Goal: Information Seeking & Learning: Learn about a topic

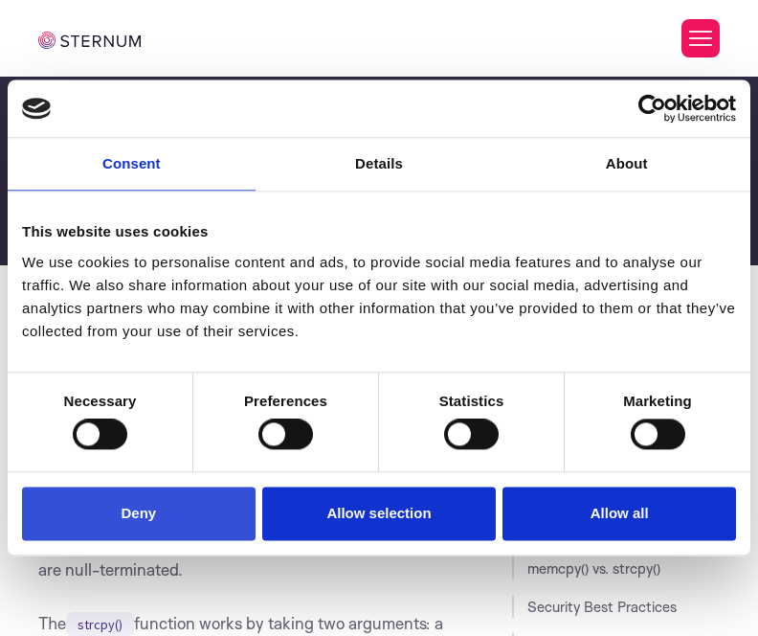
click at [186, 520] on button "Deny" at bounding box center [139, 513] width 234 height 55
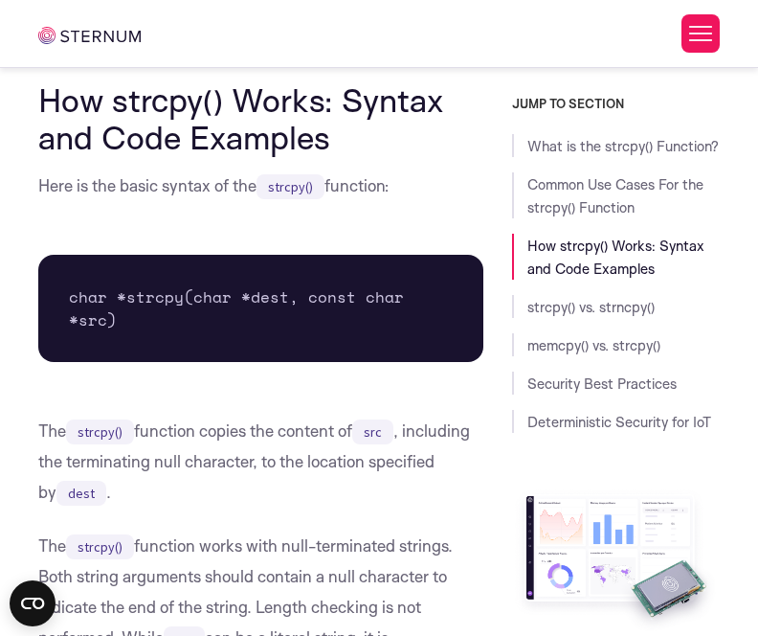
scroll to position [2953, 0]
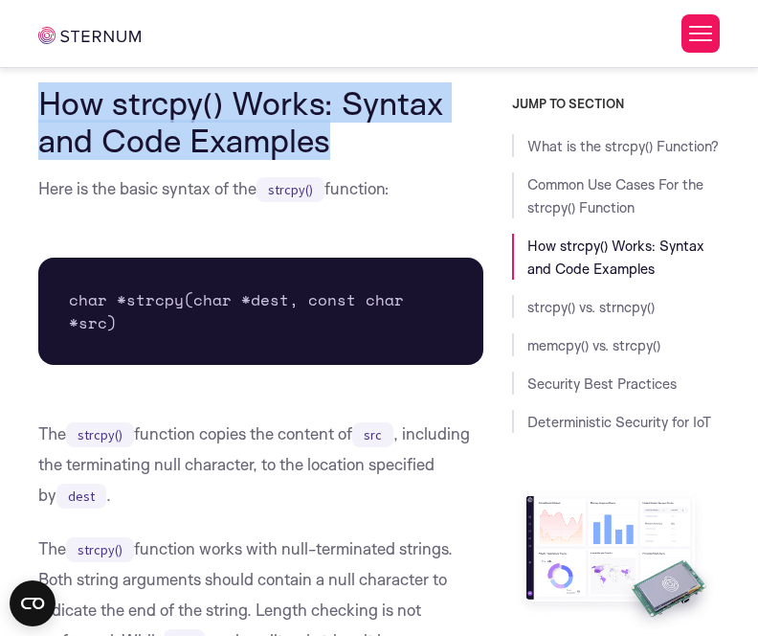
drag, startPoint x: 42, startPoint y: 101, endPoint x: 443, endPoint y: 143, distance: 403.3
click at [443, 143] on h2 "How strcpy() Works: Syntax and Code Examples" at bounding box center [260, 121] width 445 height 74
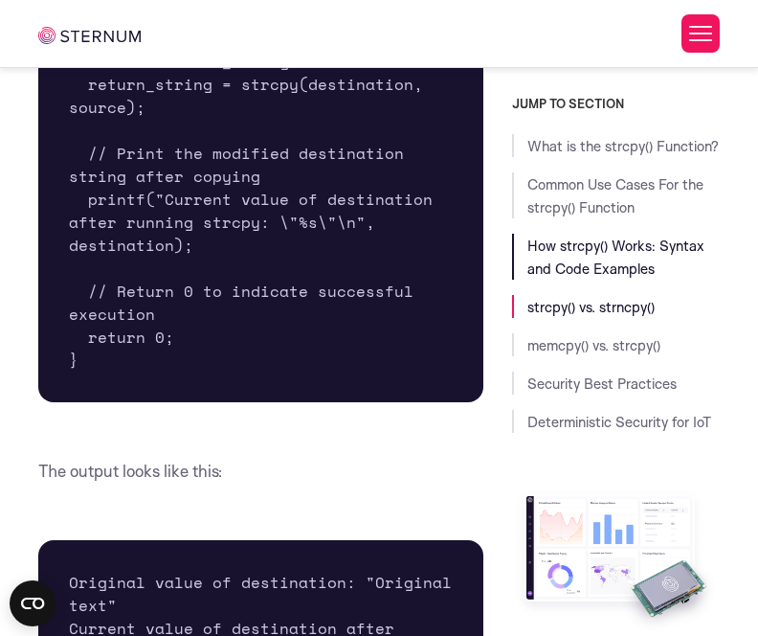
scroll to position [4674, 0]
